Goal: Task Accomplishment & Management: Manage account settings

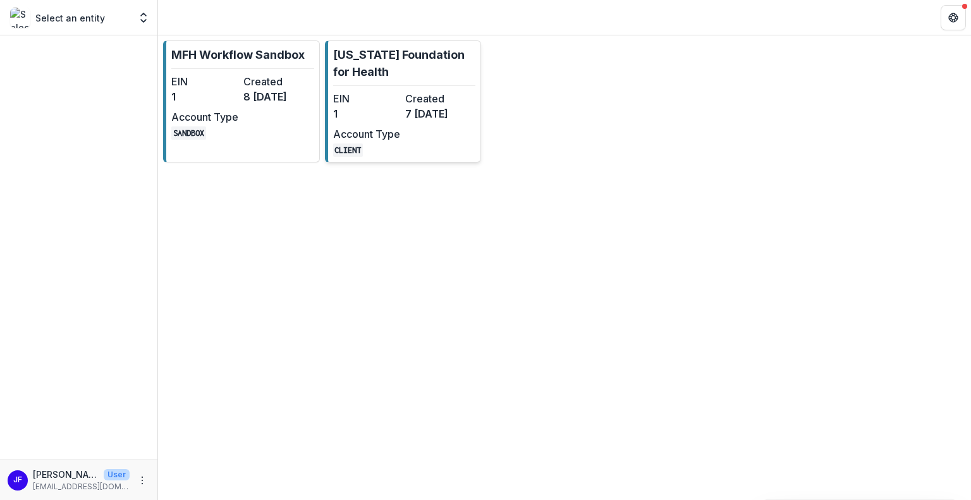
click at [410, 103] on dt "Created" at bounding box center [438, 98] width 67 height 15
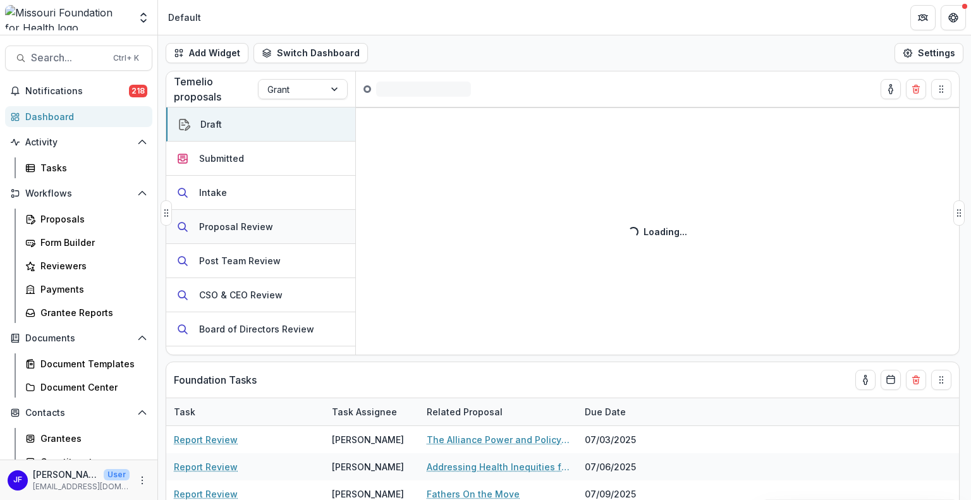
click at [237, 224] on div "Proposal Review" at bounding box center [236, 226] width 74 height 13
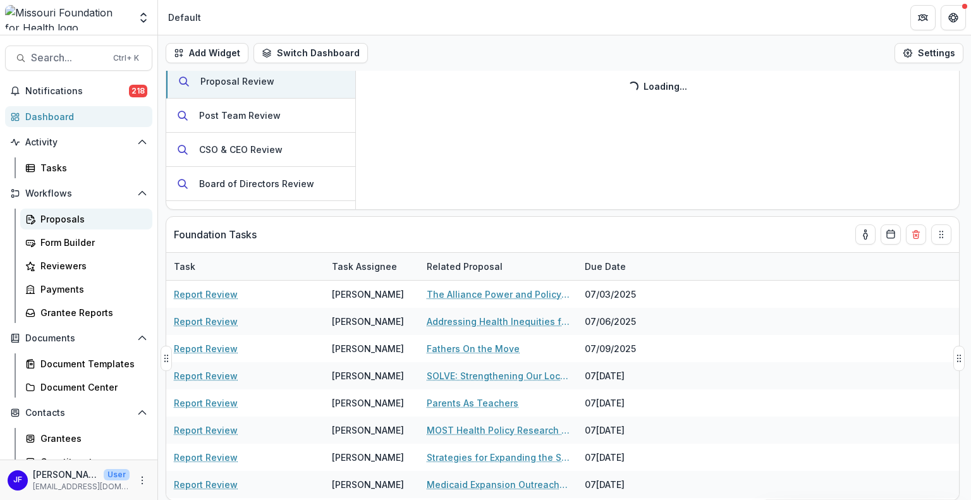
click at [70, 214] on div "Proposals" at bounding box center [91, 218] width 102 height 13
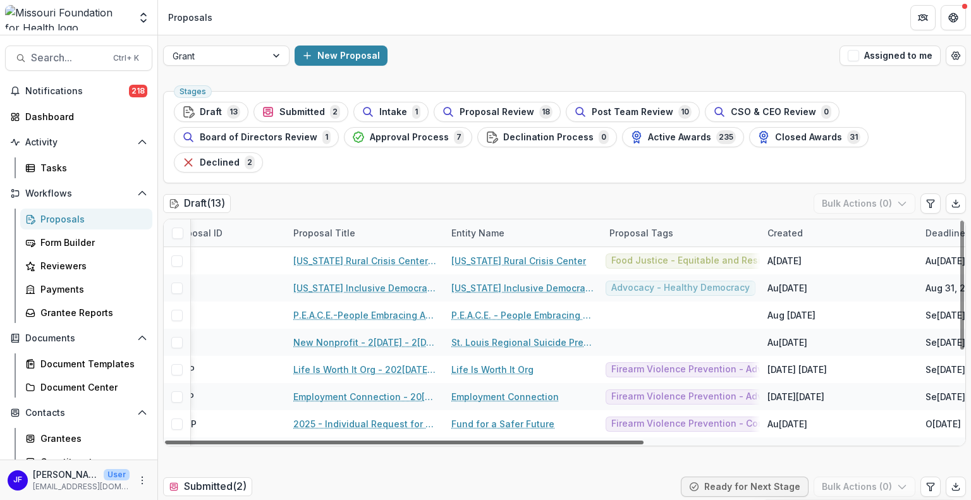
scroll to position [0, 175]
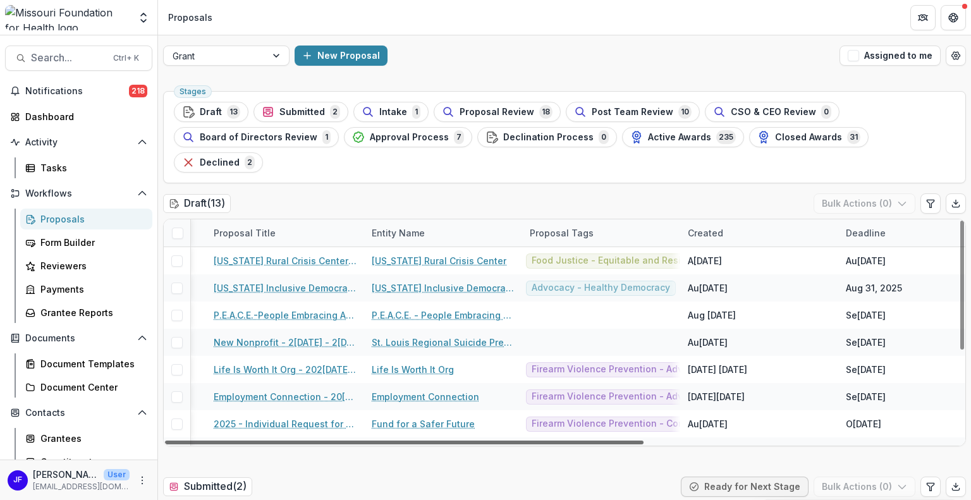
drag, startPoint x: 383, startPoint y: 415, endPoint x: 487, endPoint y: 415, distance: 104.3
click at [487, 441] on div at bounding box center [404, 443] width 479 height 4
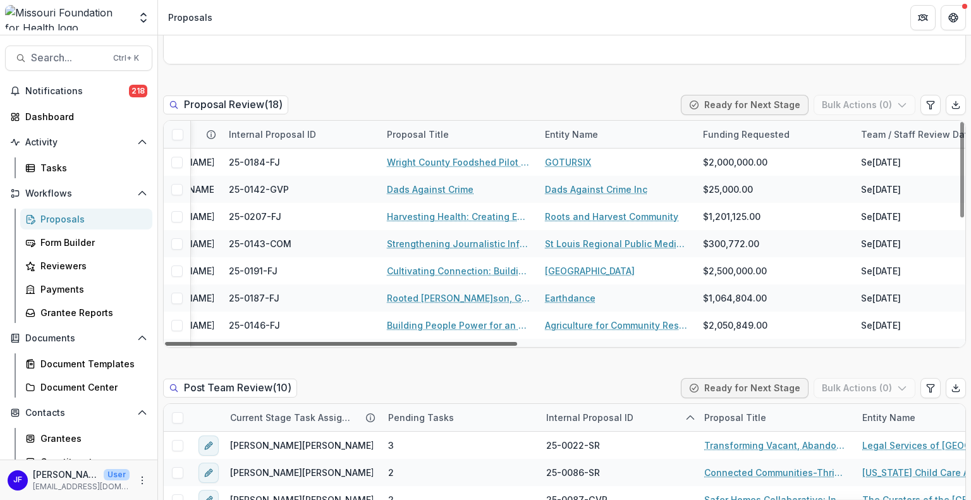
scroll to position [0, 481]
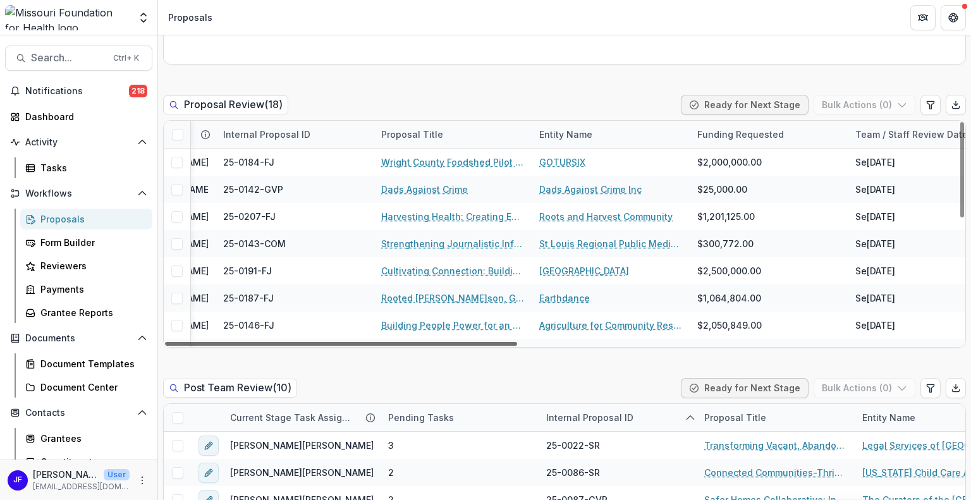
drag, startPoint x: 376, startPoint y: 314, endPoint x: 587, endPoint y: 327, distance: 211.6
click at [517, 342] on div at bounding box center [341, 344] width 352 height 4
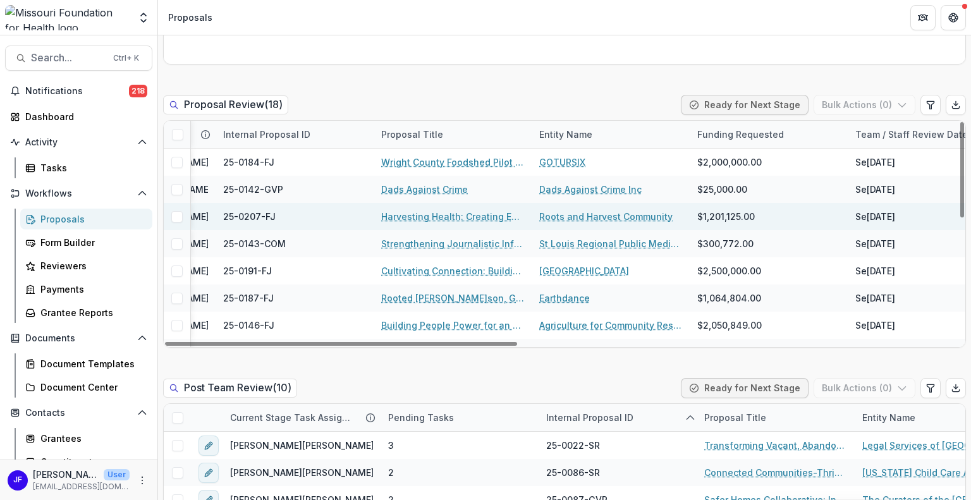
click at [582, 210] on link "Roots and Harvest Community" at bounding box center [605, 216] width 133 height 13
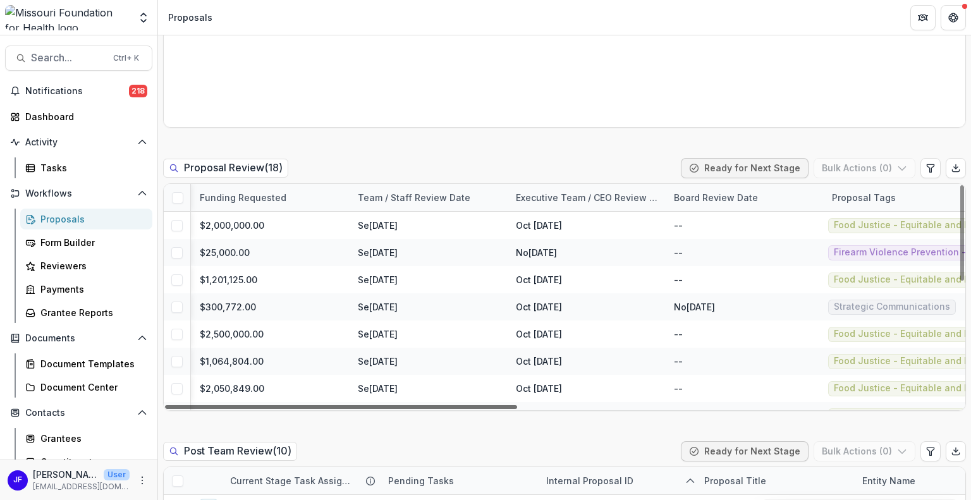
scroll to position [0, 999]
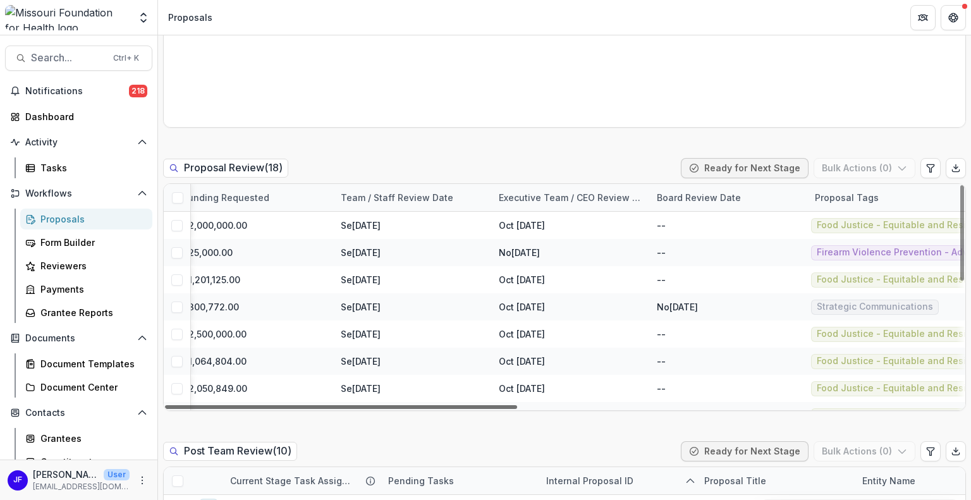
drag, startPoint x: 441, startPoint y: 379, endPoint x: 885, endPoint y: 371, distance: 444.6
click at [517, 405] on div at bounding box center [341, 407] width 352 height 4
click at [850, 191] on div "Proposal Tags" at bounding box center [847, 197] width 79 height 13
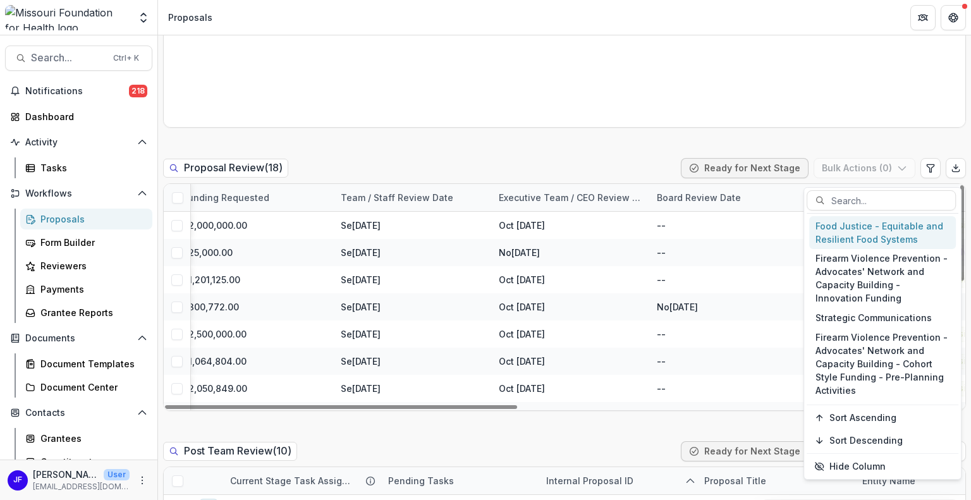
click at [849, 228] on div "Food Justice - Equitable and Resilient Food Systems" at bounding box center [882, 232] width 147 height 33
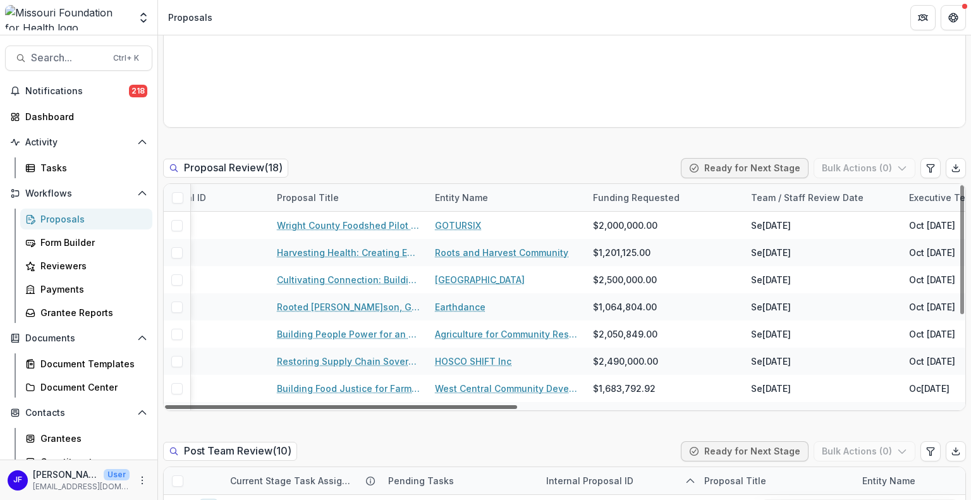
scroll to position [0, 570]
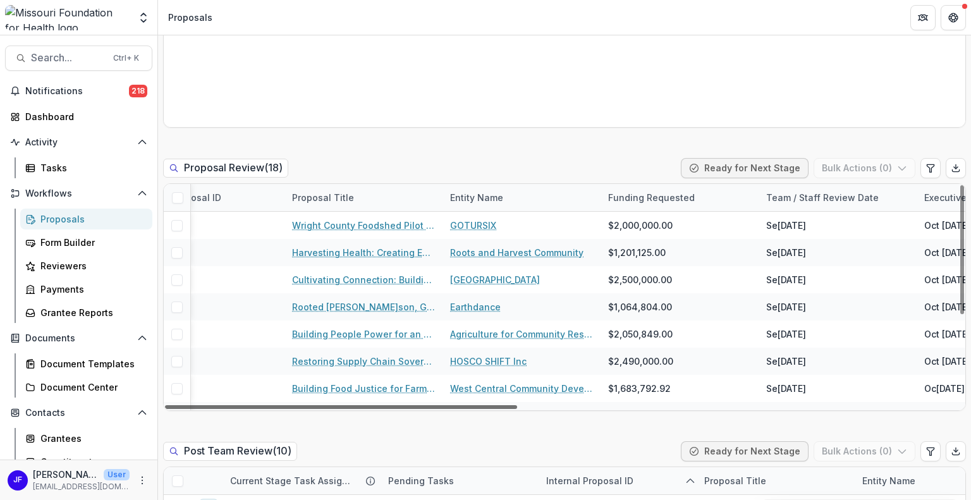
drag, startPoint x: 649, startPoint y: 380, endPoint x: 460, endPoint y: 379, distance: 188.4
click at [460, 405] on div at bounding box center [341, 407] width 352 height 4
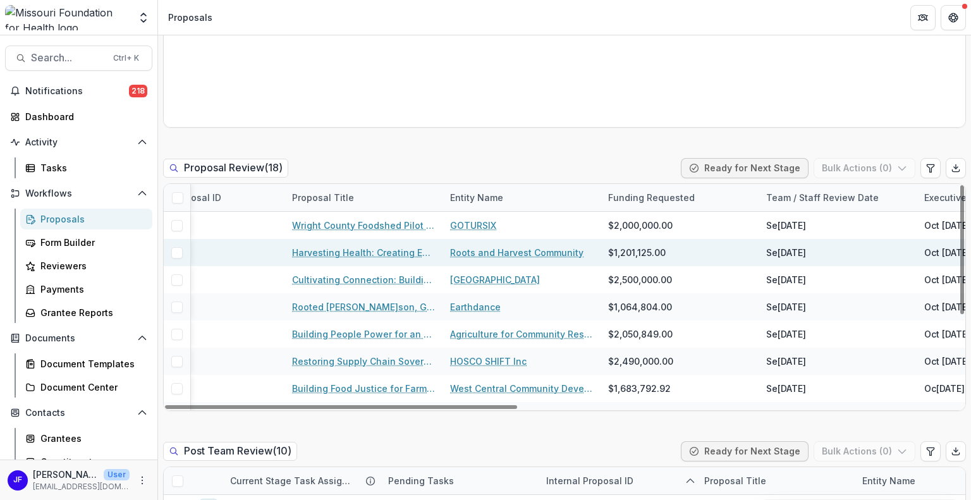
click at [359, 246] on link "Harvesting Health: Creating Equitable Local Food Systems Across Rural [GEOGRAPH…" at bounding box center [363, 252] width 143 height 13
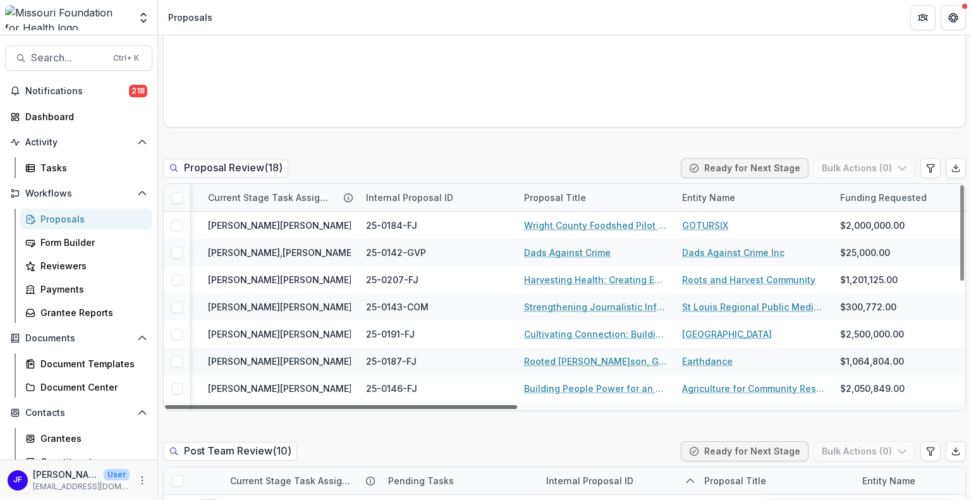
scroll to position [0, 362]
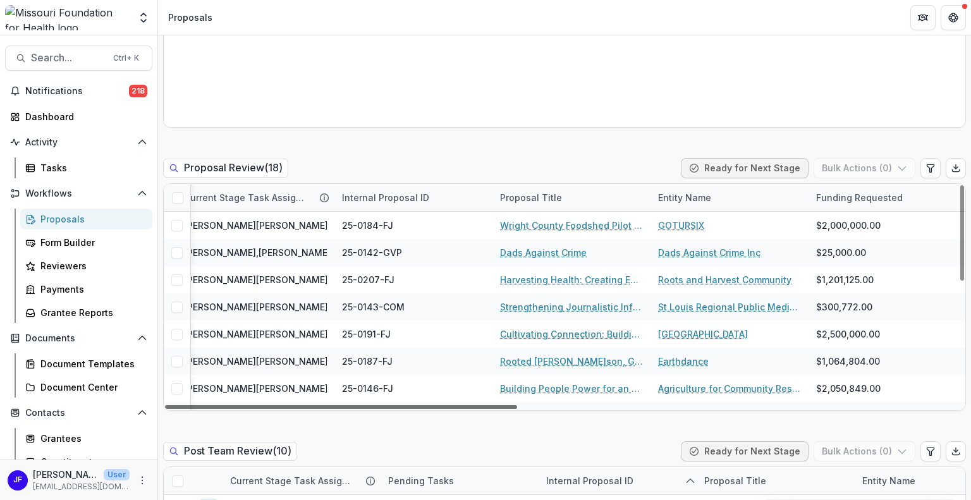
drag, startPoint x: 497, startPoint y: 378, endPoint x: 656, endPoint y: 382, distance: 159.4
click at [517, 405] on div at bounding box center [341, 407] width 352 height 4
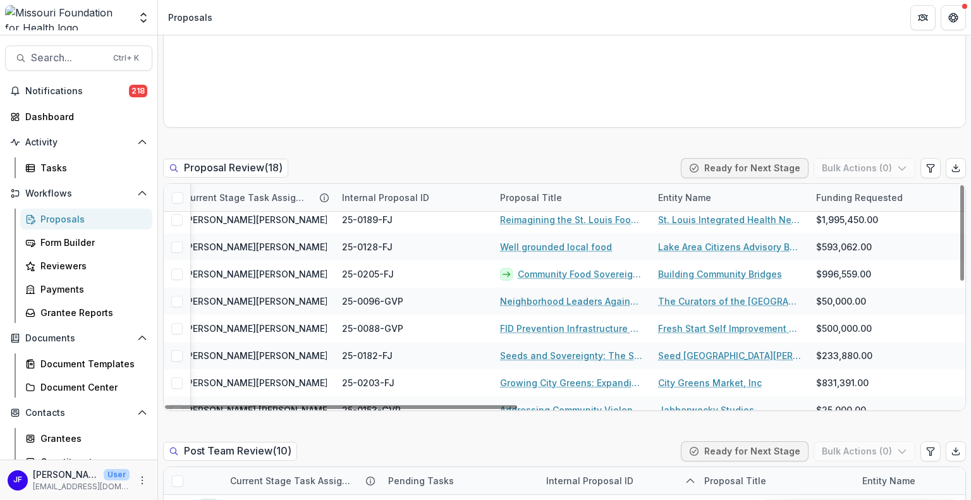
scroll to position [290, 362]
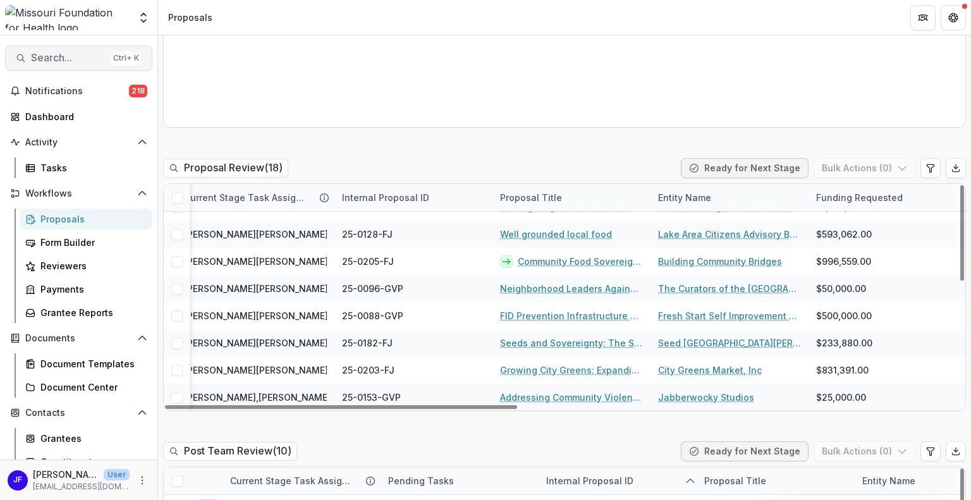
click at [54, 60] on span "Search..." at bounding box center [68, 58] width 75 height 12
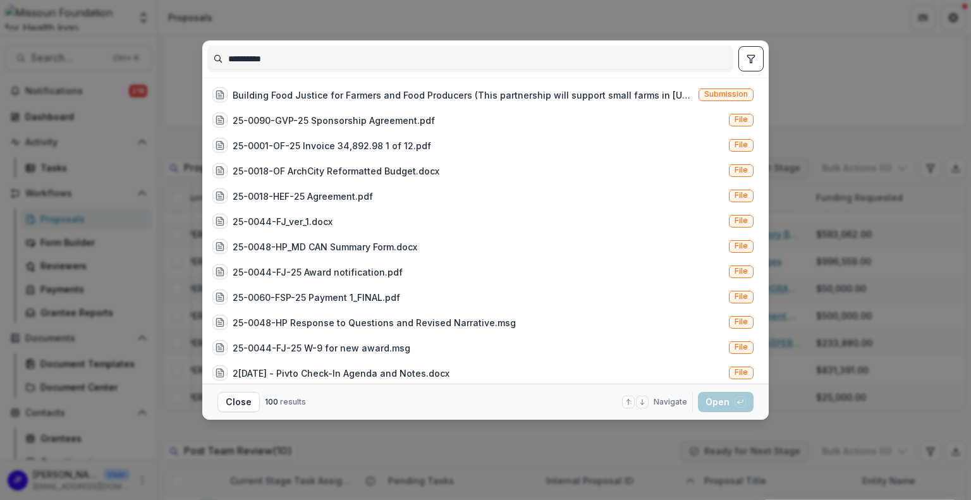
type input "**********"
click at [754, 58] on icon "toggle filters" at bounding box center [751, 59] width 10 height 10
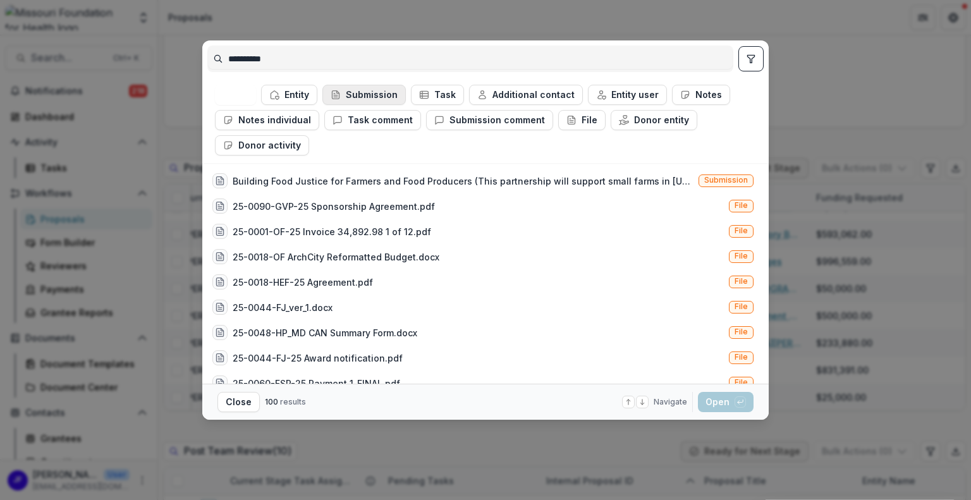
click at [374, 93] on button "Submission" at bounding box center [364, 95] width 83 height 20
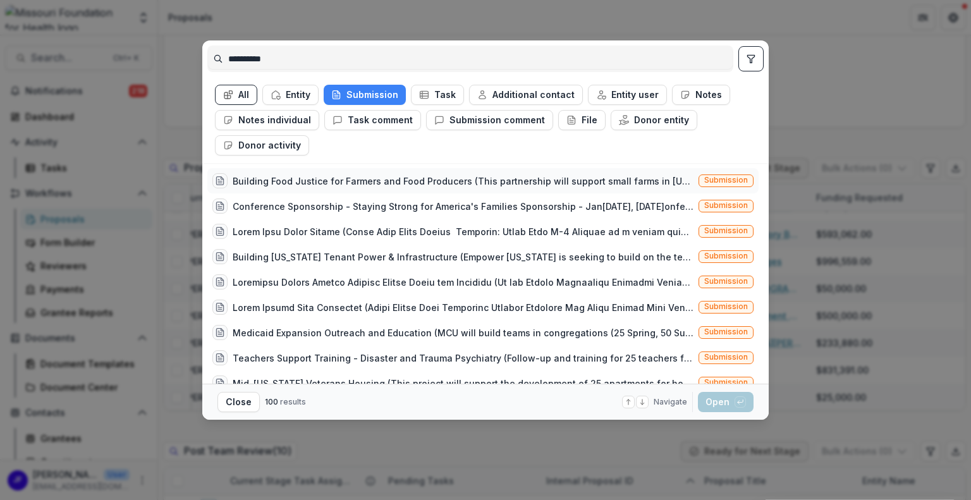
click at [409, 180] on div "Building Food Justice for Farmers and Food Producers (This partnership will sup…" at bounding box center [463, 181] width 461 height 13
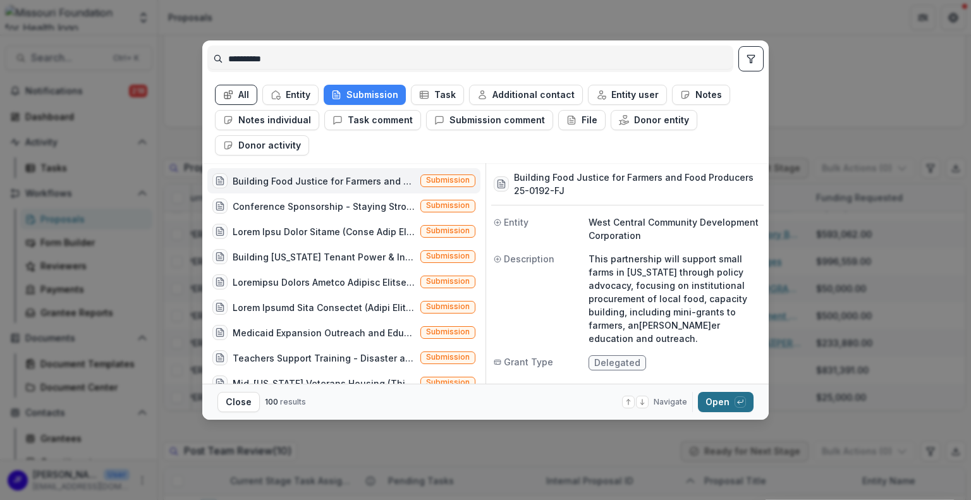
click at [718, 396] on button "Open with enter key" at bounding box center [726, 402] width 56 height 20
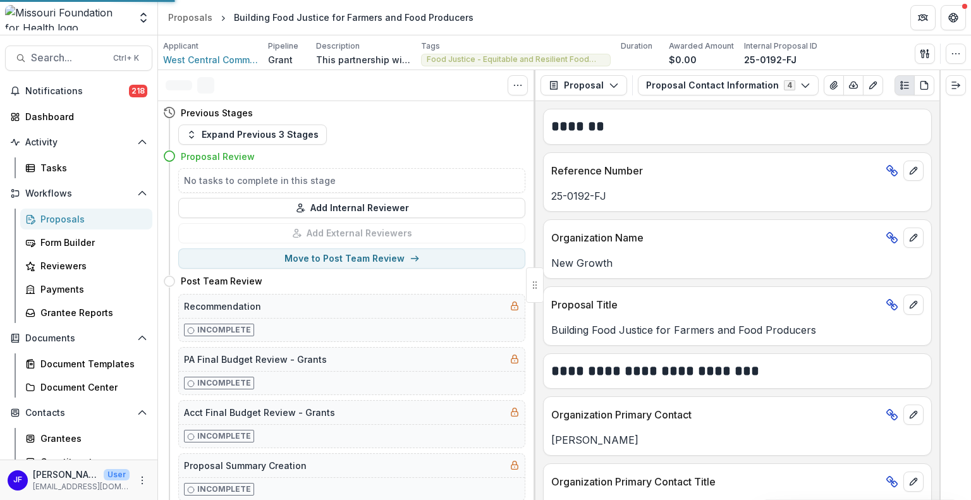
scroll to position [0, 0]
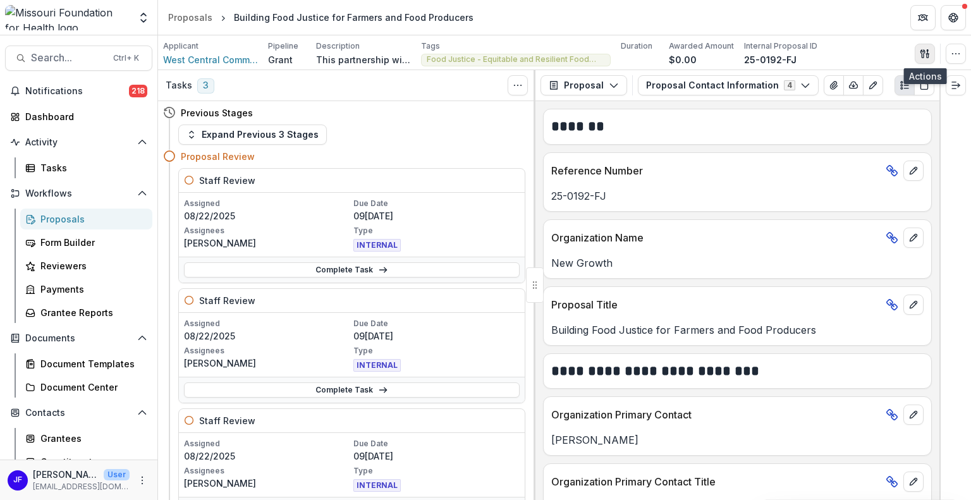
click at [923, 54] on icon "button" at bounding box center [923, 53] width 4 height 8
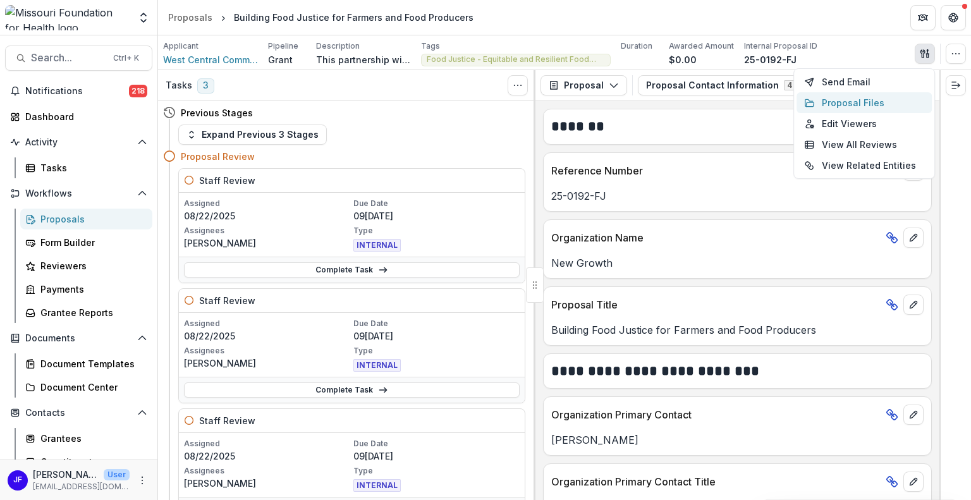
click at [873, 104] on button "Proposal Files" at bounding box center [864, 102] width 135 height 21
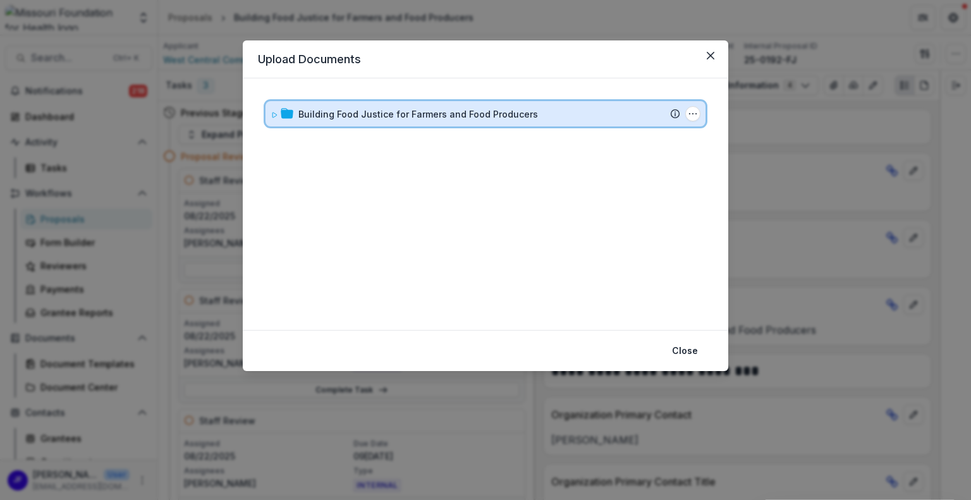
click at [273, 111] on icon at bounding box center [275, 115] width 8 height 8
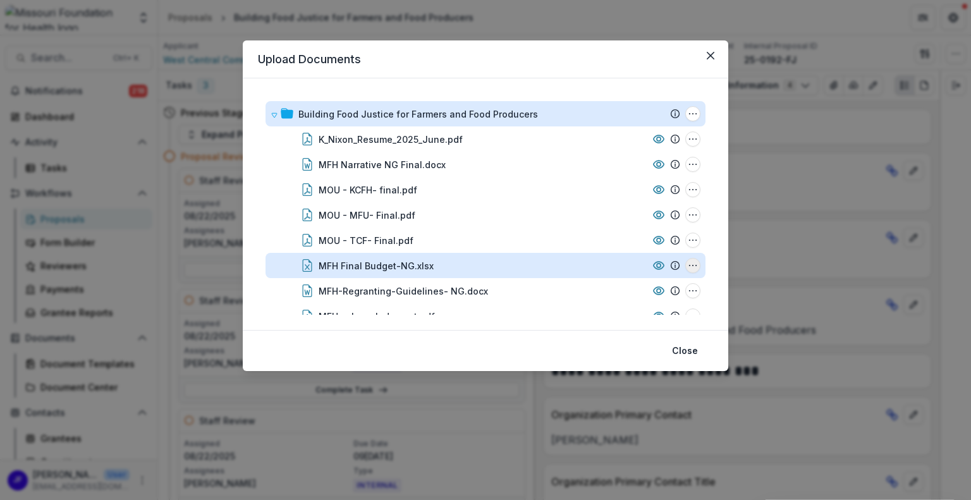
click at [690, 261] on icon "MFH Final Budget-NG.xlsx Options" at bounding box center [693, 266] width 10 height 10
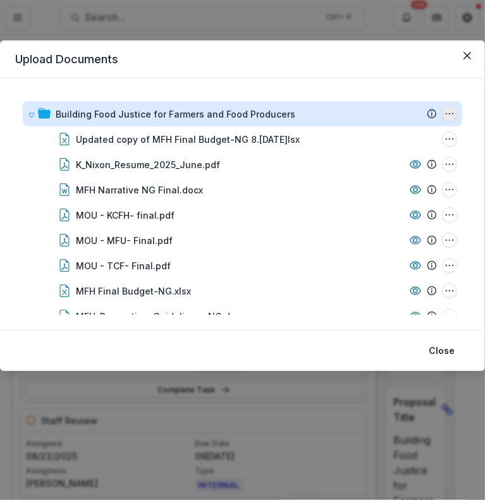
click at [448, 114] on icon "Building Food Justice for Farmers and Food Producers Options" at bounding box center [450, 114] width 10 height 10
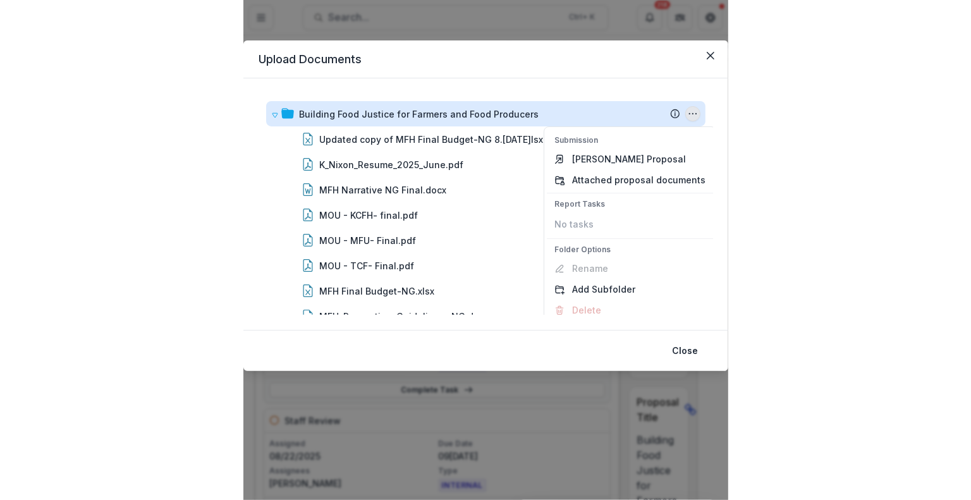
scroll to position [18, 0]
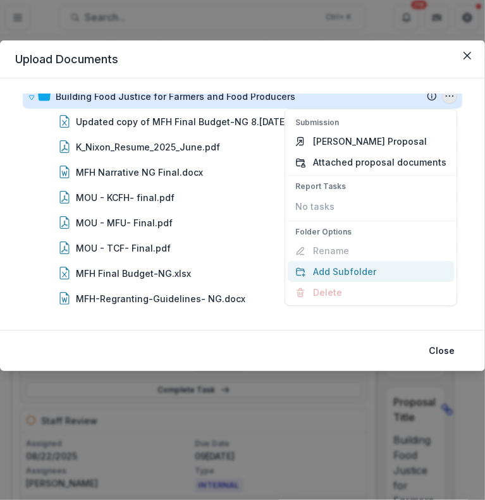
click at [358, 272] on button "Add Subfolder" at bounding box center [371, 271] width 166 height 21
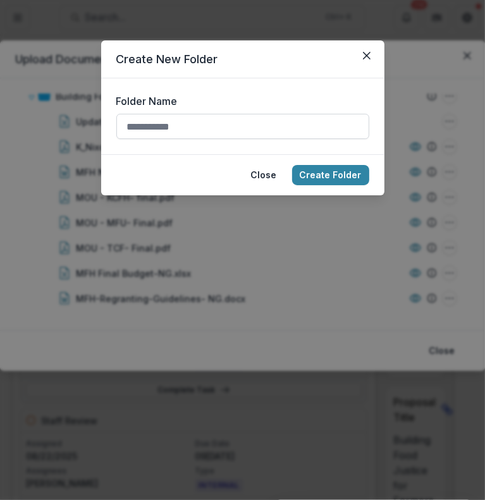
click at [221, 131] on input "Folder Name" at bounding box center [242, 126] width 253 height 25
type input "******"
click at [326, 179] on button "Create Folder" at bounding box center [330, 175] width 77 height 20
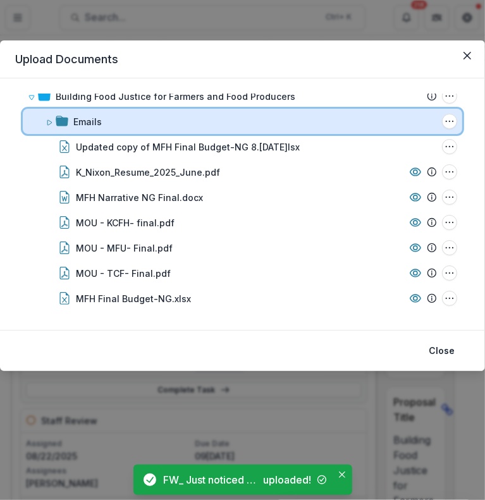
click at [48, 120] on icon at bounding box center [49, 122] width 4 height 5
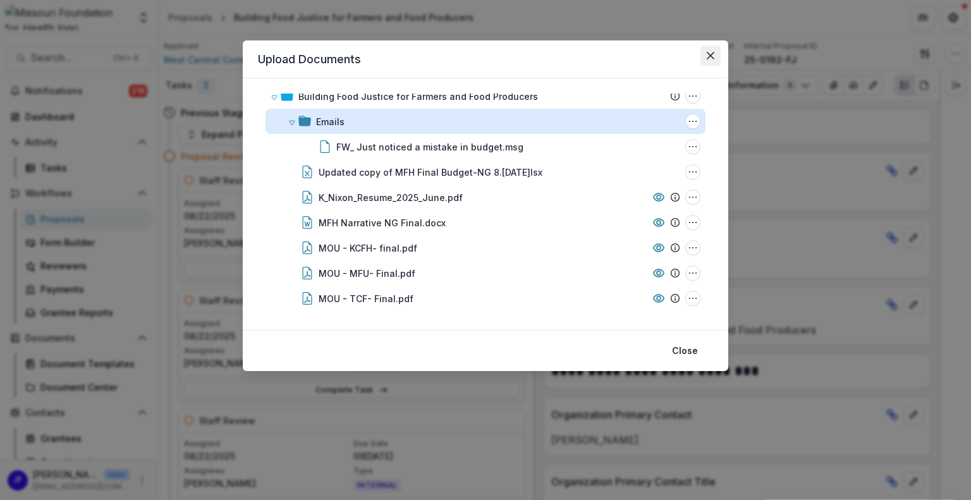
click at [710, 55] on icon "Close" at bounding box center [711, 56] width 8 height 8
